Goal: Transaction & Acquisition: Purchase product/service

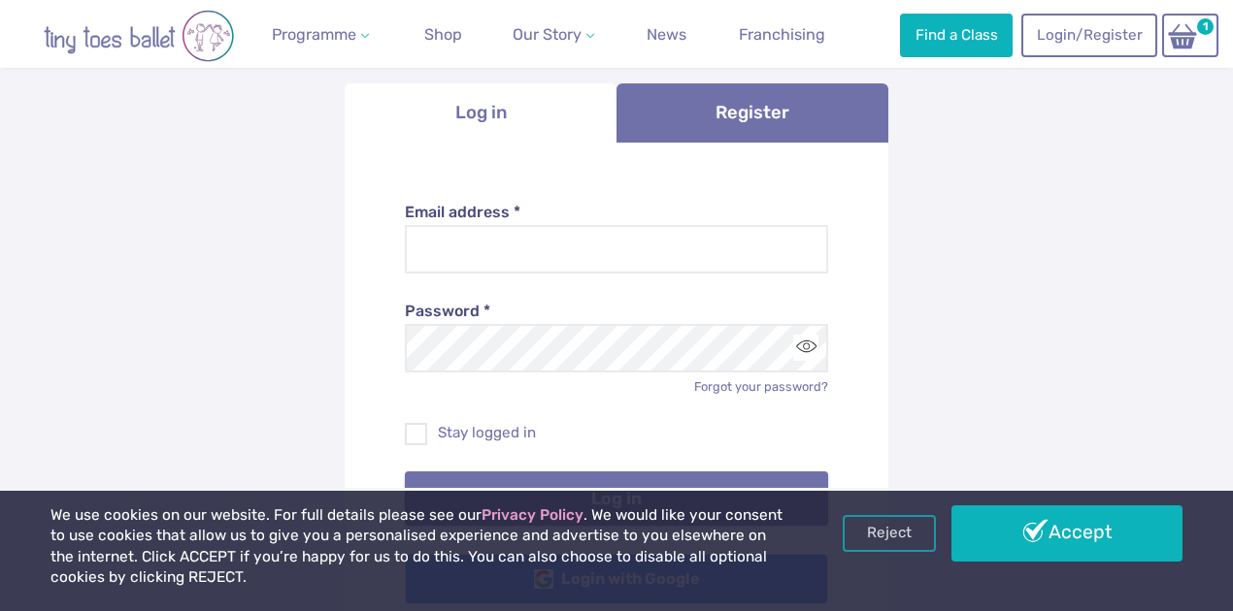
scroll to position [323, 0]
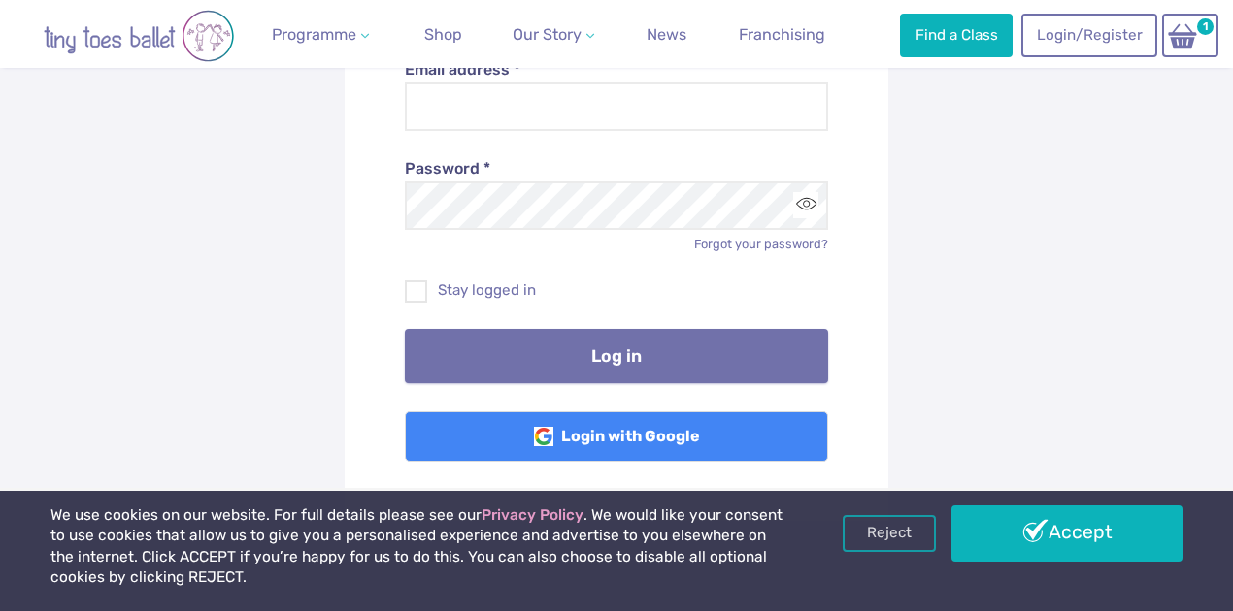
type input "**********"
click at [629, 351] on button "Log in" at bounding box center [617, 356] width 424 height 54
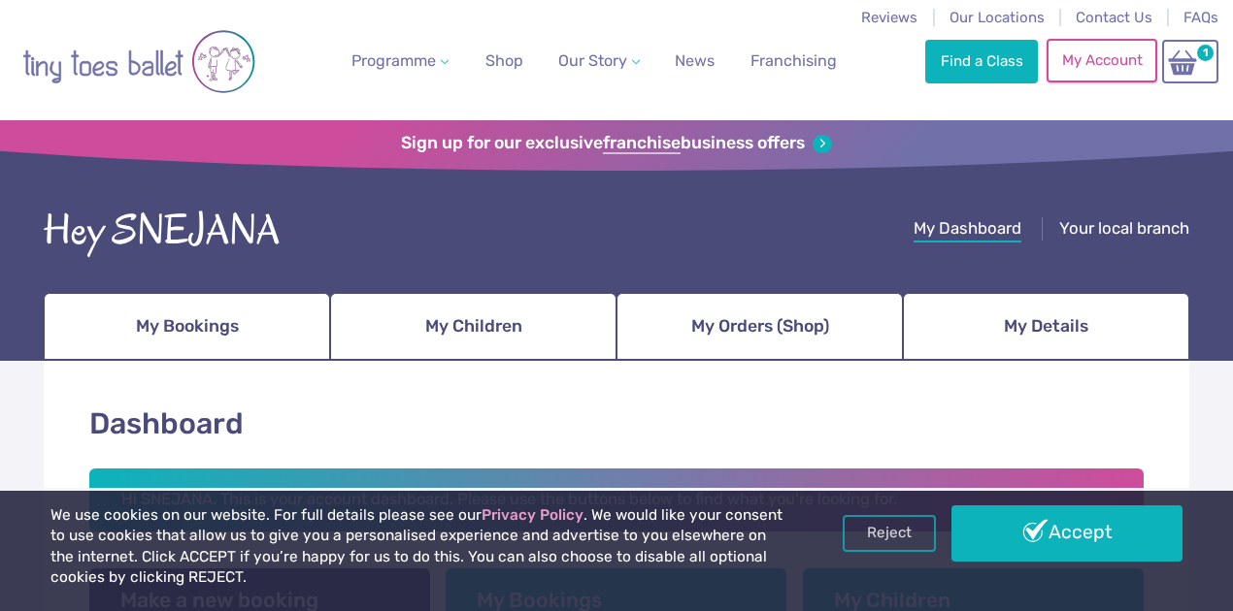
click at [1079, 57] on link "My Account" at bounding box center [1101, 60] width 111 height 43
click at [794, 330] on span "My Orders (Shop)" at bounding box center [760, 327] width 138 height 34
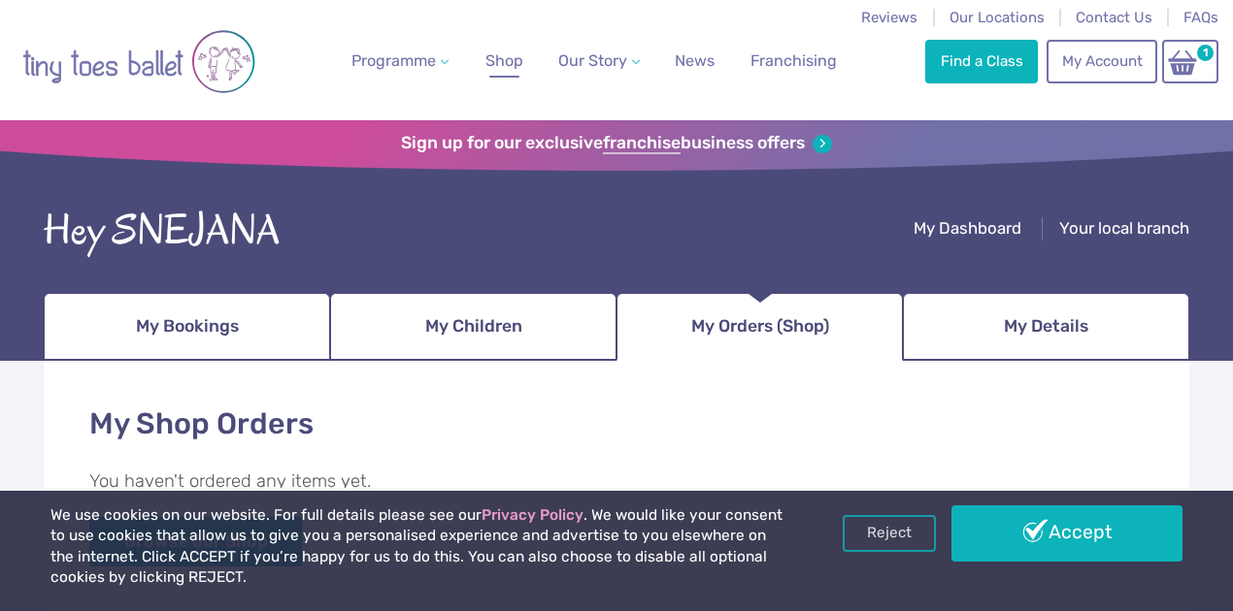
click at [502, 58] on span "Shop" at bounding box center [504, 60] width 38 height 18
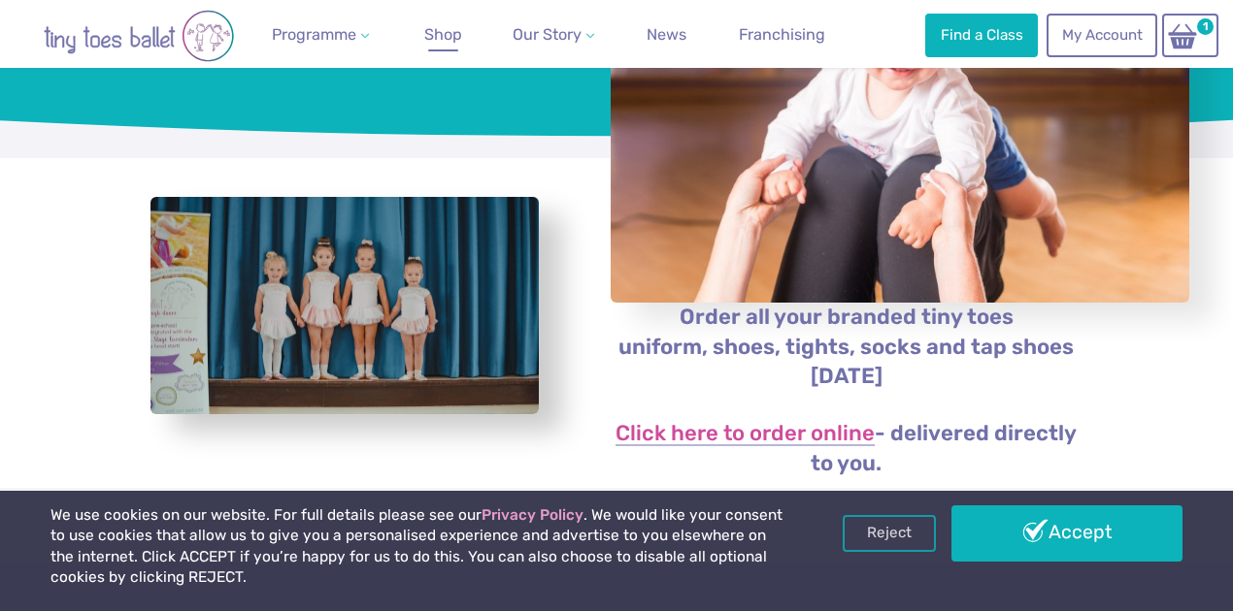
scroll to position [452, 0]
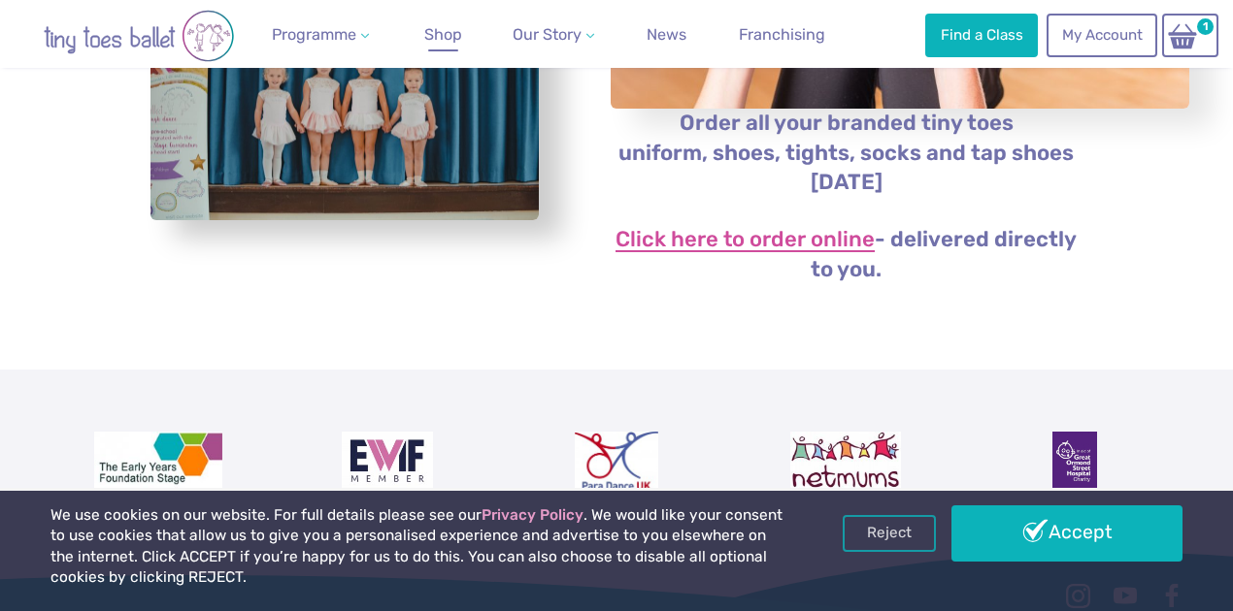
click at [796, 250] on link "Click here to order online" at bounding box center [744, 240] width 259 height 23
